Goal: Task Accomplishment & Management: Manage account settings

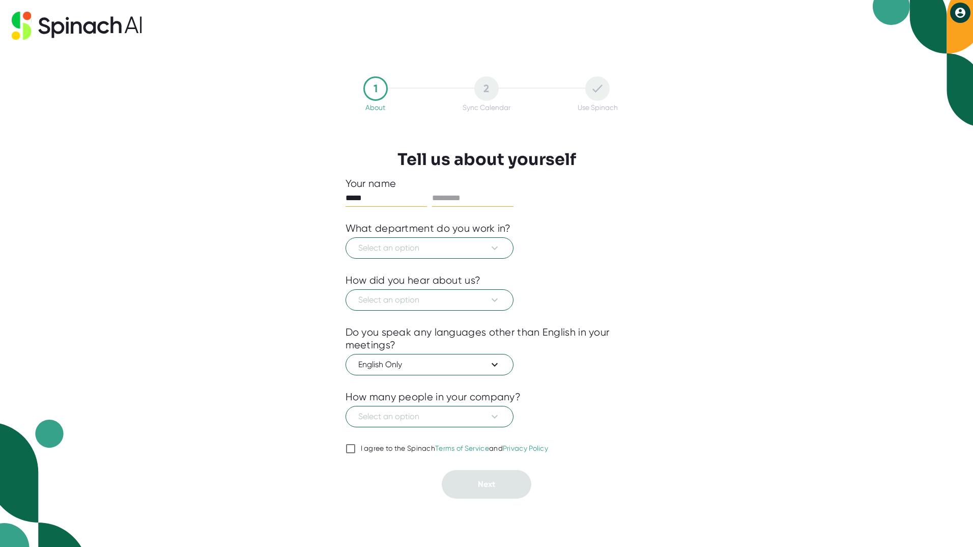
type input "*****"
click at [481, 190] on input "text" at bounding box center [472, 198] width 81 height 16
type input "******"
click at [362, 247] on span "Select an option" at bounding box center [429, 248] width 143 height 12
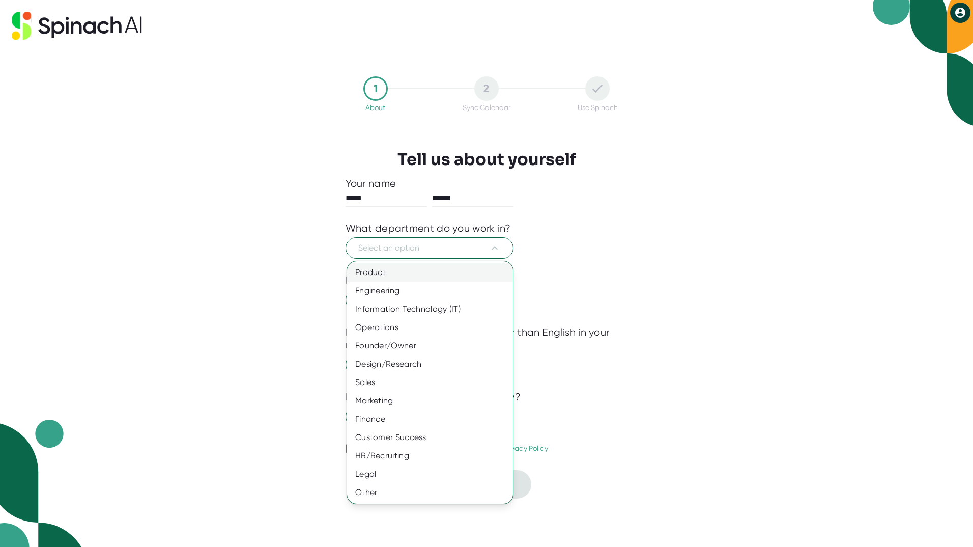
click at [389, 278] on div "Product" at bounding box center [430, 272] width 166 height 18
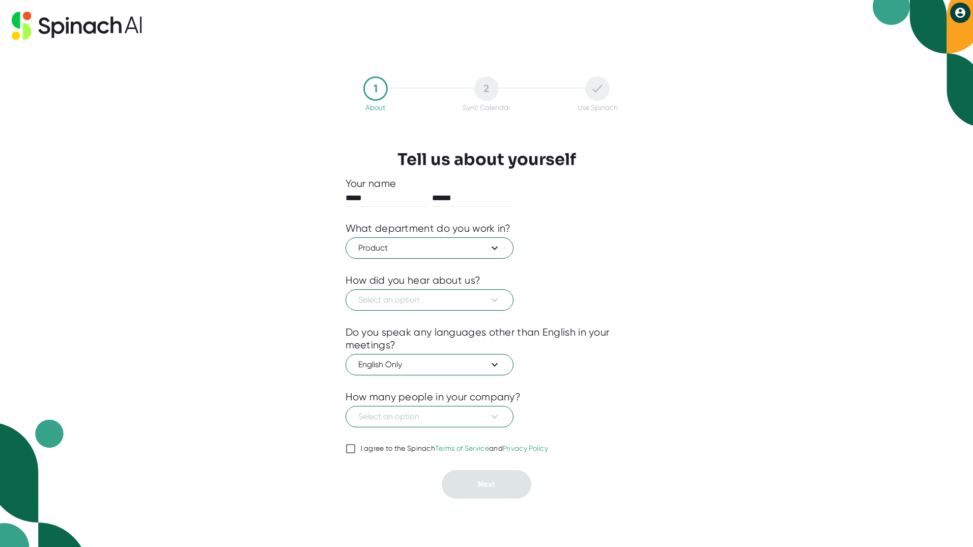
click at [366, 313] on div at bounding box center [487, 318] width 283 height 15
click at [359, 285] on div "How did you hear about us?" at bounding box center [413, 280] width 135 height 13
click at [366, 294] on span "Select an option" at bounding box center [429, 300] width 143 height 12
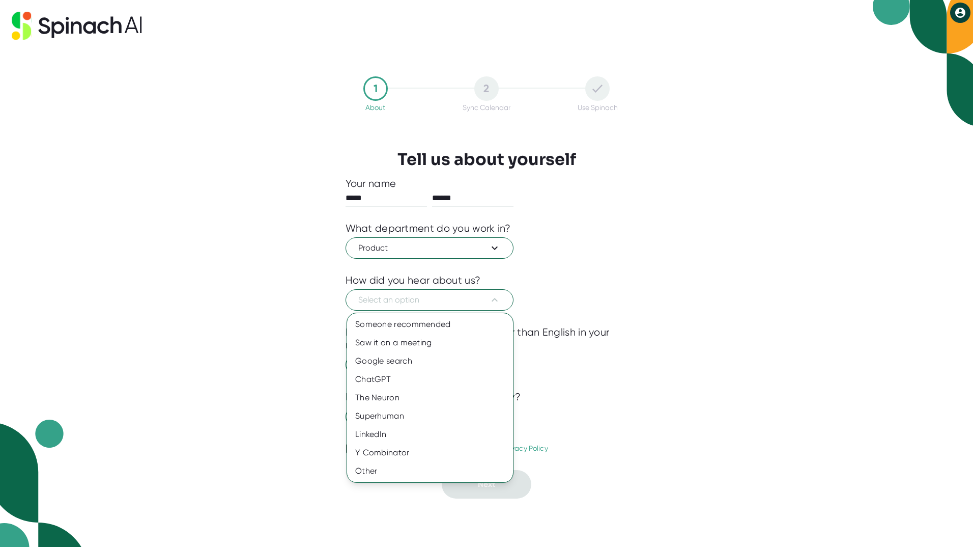
click at [433, 246] on div at bounding box center [486, 273] width 973 height 547
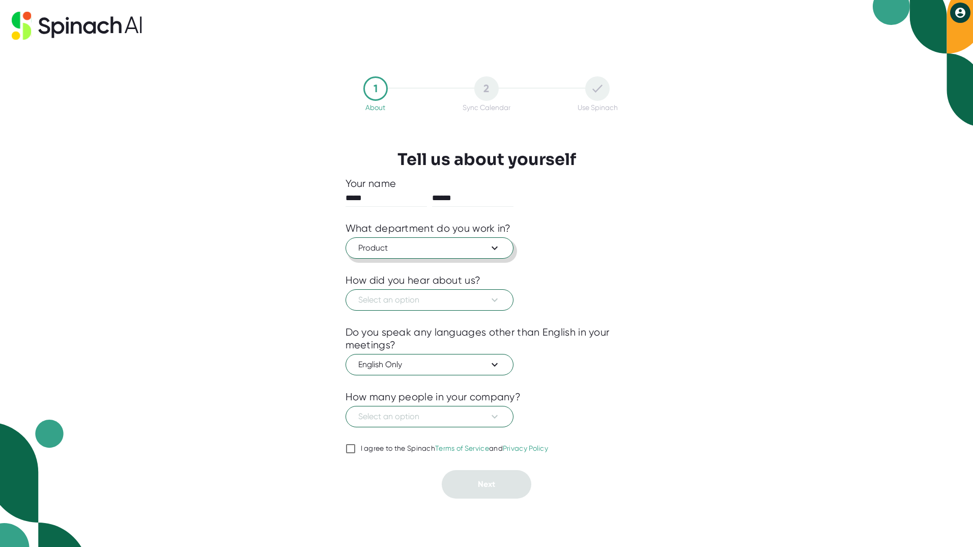
click at [433, 247] on span "Product" at bounding box center [429, 248] width 143 height 12
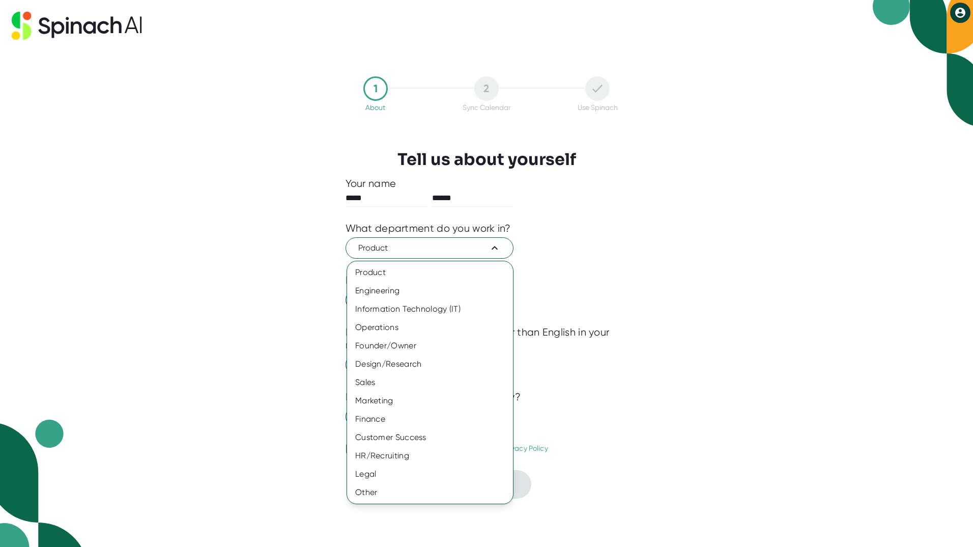
click at [619, 282] on div at bounding box center [486, 273] width 973 height 547
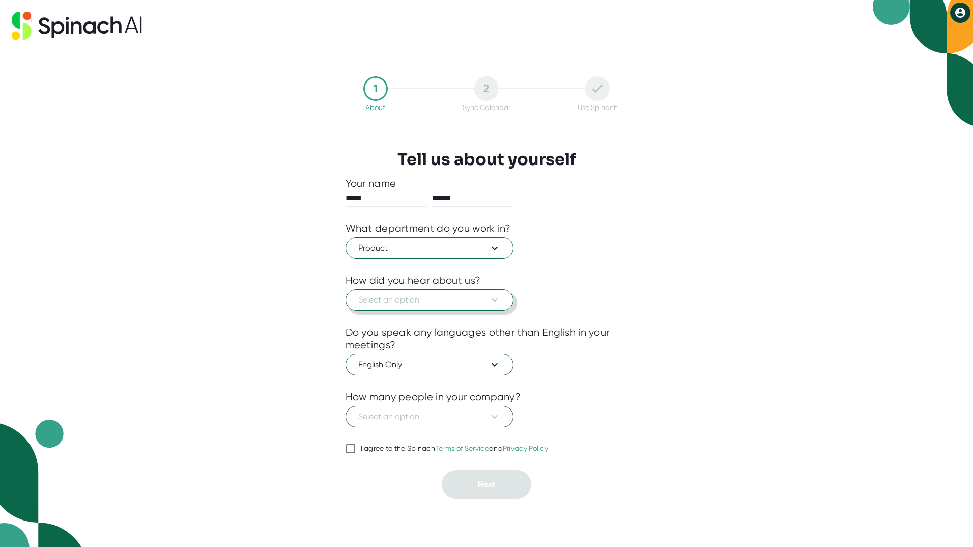
click at [438, 304] on span "Select an option" at bounding box center [429, 300] width 143 height 12
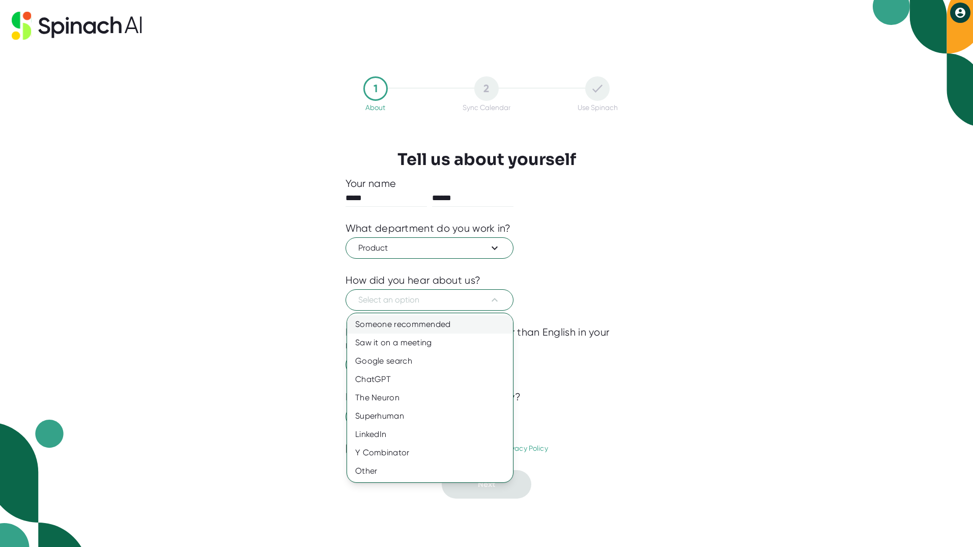
click at [457, 325] on div "Someone recommended" at bounding box center [430, 324] width 166 height 18
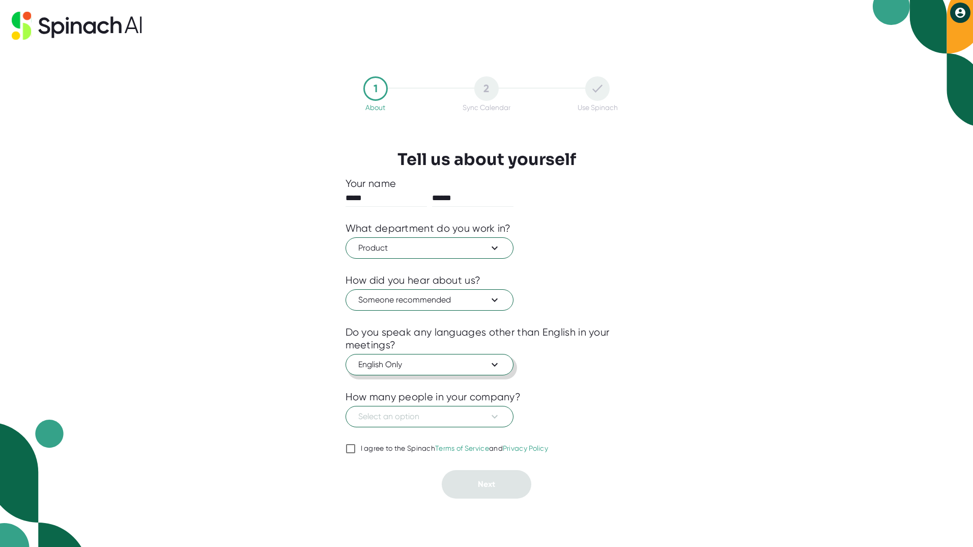
click at [422, 360] on span "English Only" at bounding box center [429, 364] width 143 height 12
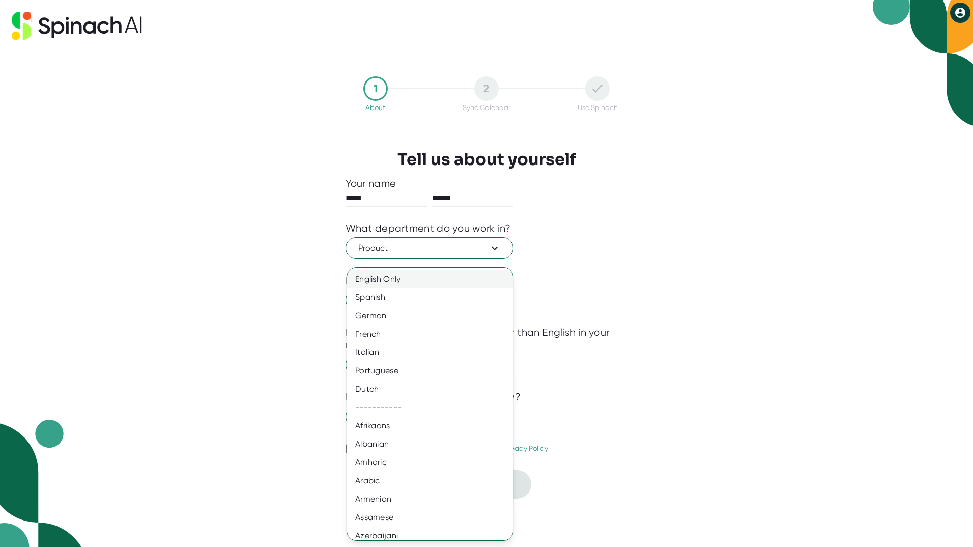
click at [427, 272] on div "English Only" at bounding box center [434, 279] width 174 height 18
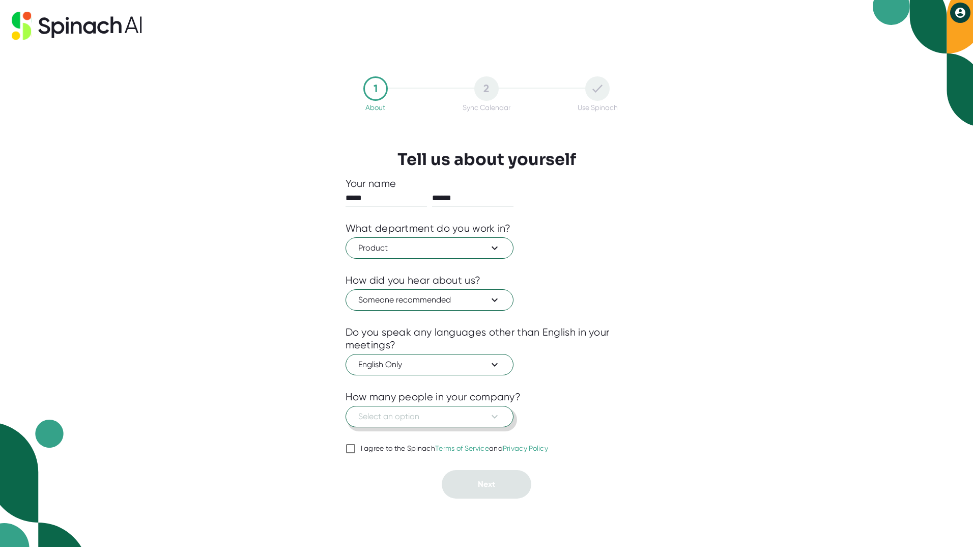
click at [403, 408] on button "Select an option" at bounding box center [430, 416] width 168 height 21
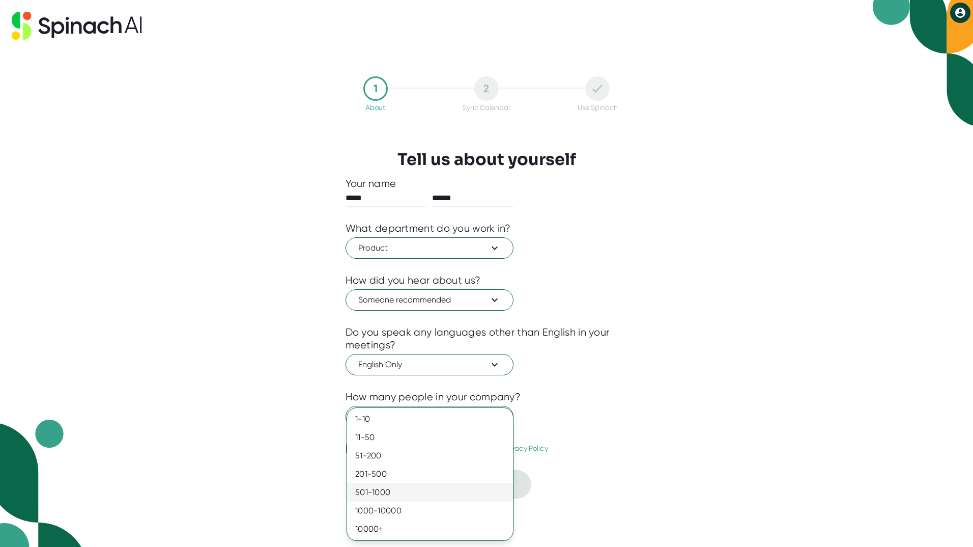
click at [399, 491] on div "501-1000" at bounding box center [430, 492] width 166 height 18
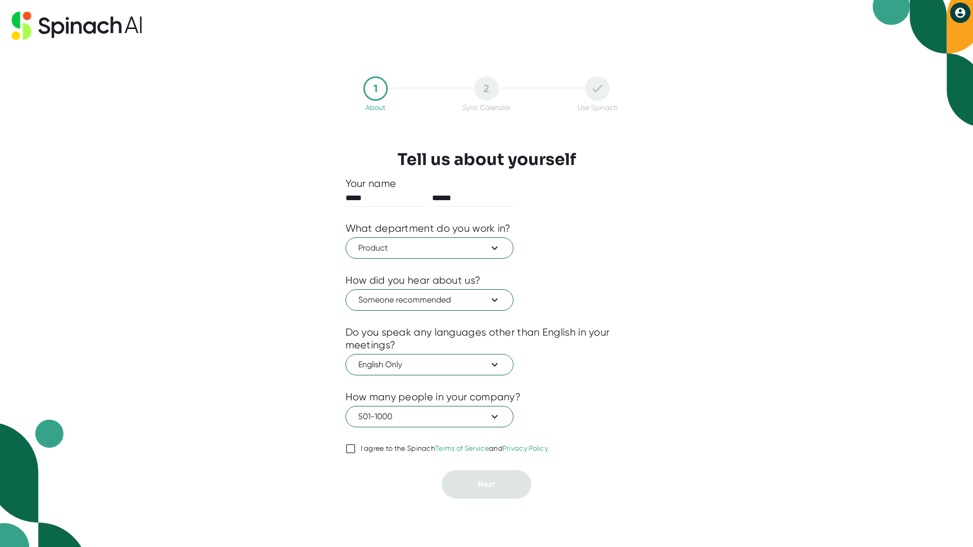
click at [350, 449] on input "I agree to the Spinach Terms of Service and Privacy Policy" at bounding box center [351, 448] width 10 height 12
checkbox input "true"
click at [547, 499] on div "1 About 2 Sync Calendar Use Spinach Tell us about yourself Your name ***** ****…" at bounding box center [486, 287] width 333 height 495
click at [504, 484] on button "Next" at bounding box center [487, 484] width 90 height 29
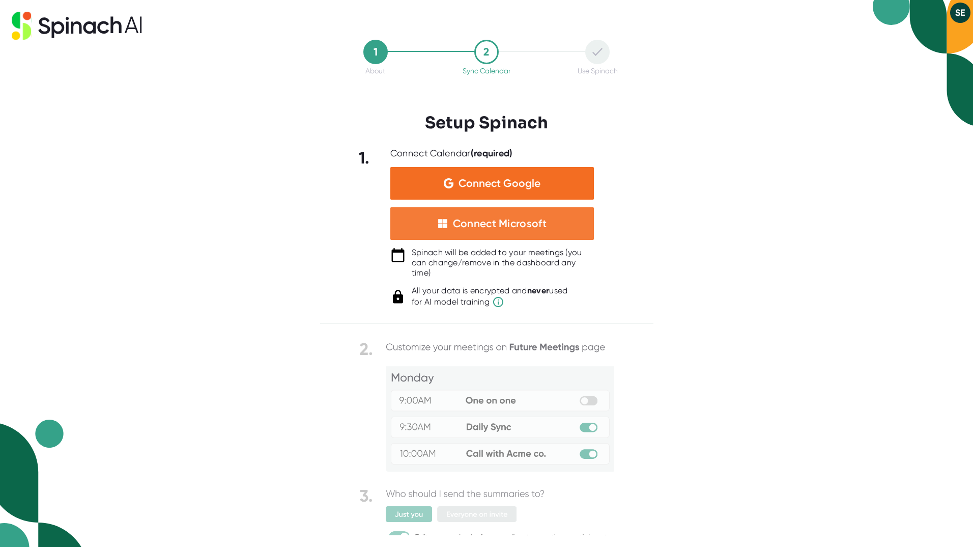
click at [523, 216] on div "Connect Microsoft" at bounding box center [492, 223] width 204 height 33
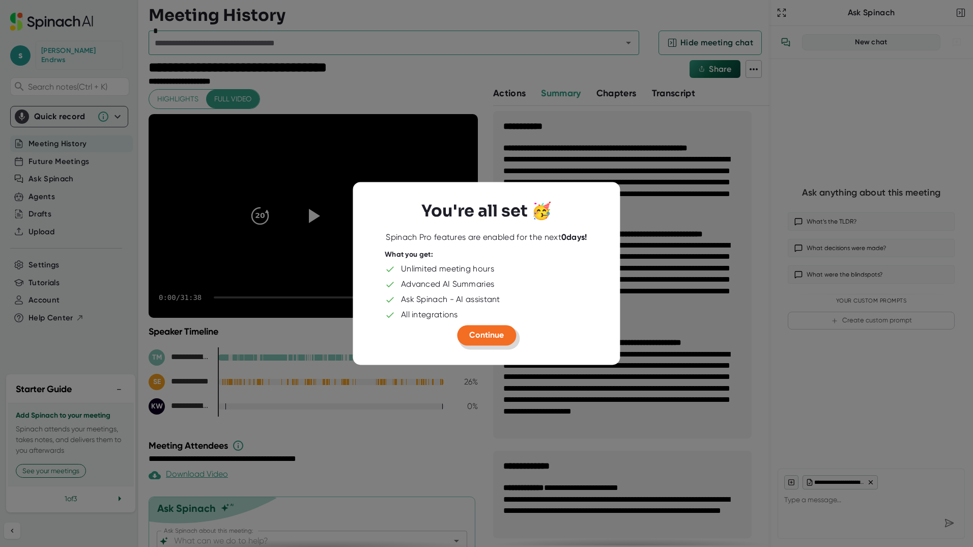
click at [486, 331] on span "Continue" at bounding box center [486, 335] width 35 height 10
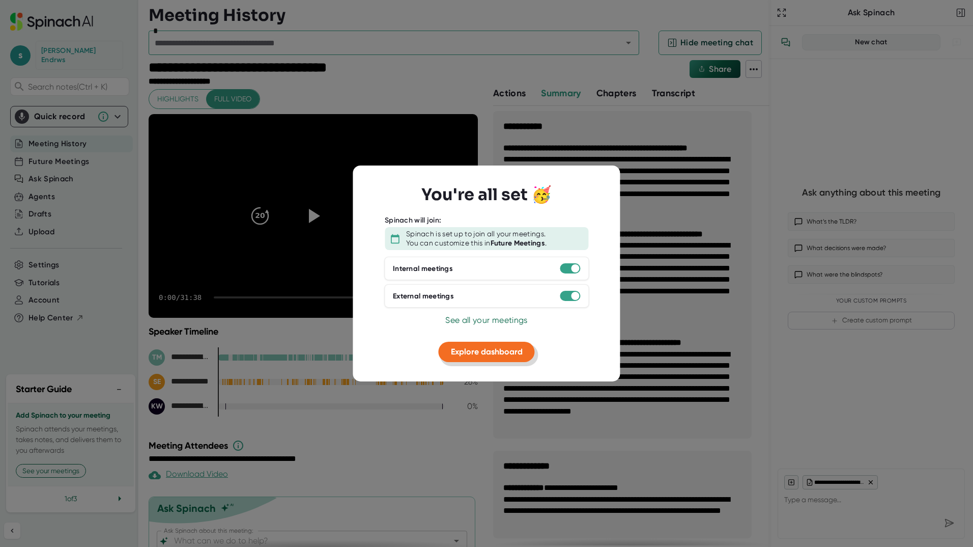
click at [473, 358] on button "Explore dashboard" at bounding box center [487, 352] width 96 height 20
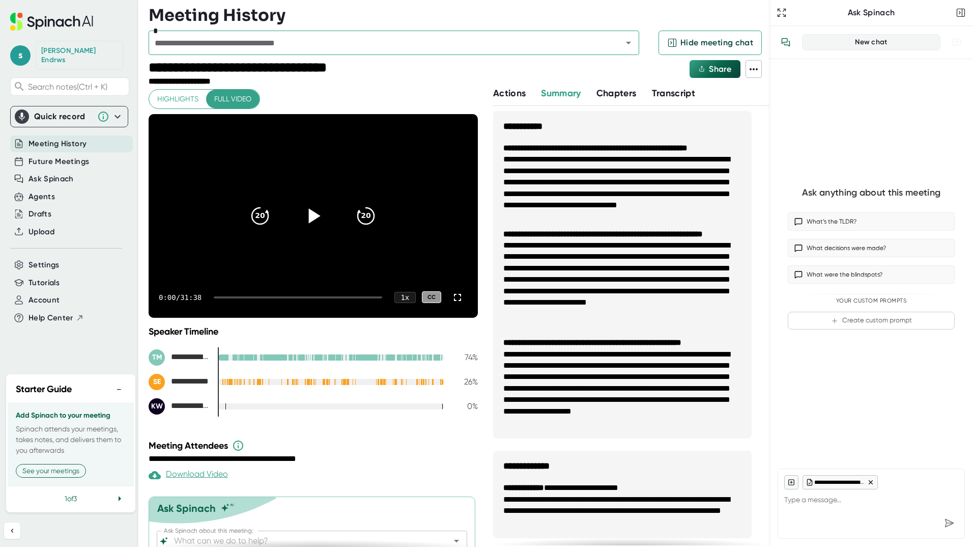
click at [304, 212] on icon at bounding box center [312, 215] width 25 height 25
click at [234, 298] on div at bounding box center [298, 297] width 169 height 2
click at [234, 297] on div at bounding box center [298, 297] width 169 height 2
type textarea "x"
